Goal: Information Seeking & Learning: Understand process/instructions

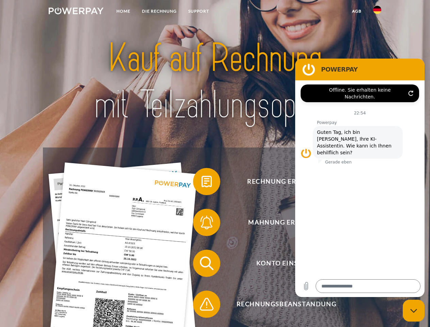
click at [76, 12] on img at bounding box center [76, 10] width 55 height 7
click at [377, 12] on img at bounding box center [377, 10] width 8 height 8
click at [357, 11] on link "agb" at bounding box center [356, 11] width 21 height 12
click at [202, 183] on span at bounding box center [196, 182] width 34 height 34
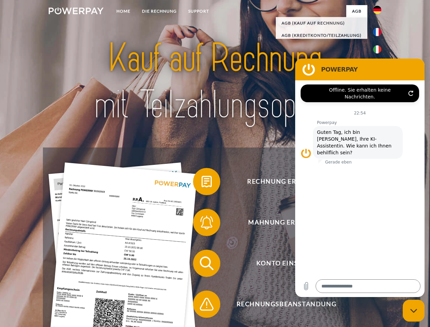
click at [202, 224] on span at bounding box center [196, 222] width 34 height 34
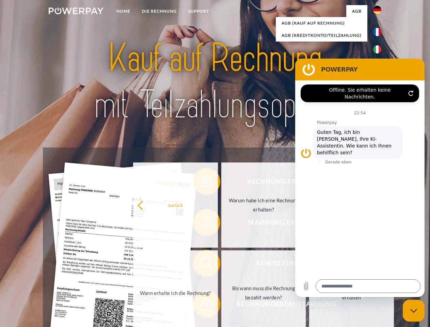
click at [221, 265] on link "Bis wann muss die Rechnung bezahlt werden?" at bounding box center [263, 292] width 85 height 85
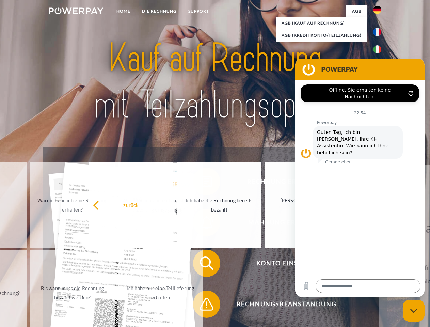
click at [202, 306] on span at bounding box center [196, 304] width 34 height 34
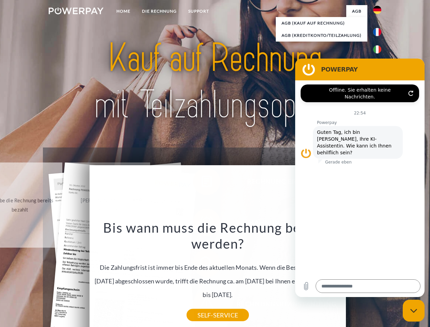
click at [414, 311] on icon "Messaging-Fenster schließen" at bounding box center [413, 311] width 7 height 4
type textarea "*"
